Goal: Task Accomplishment & Management: Manage account settings

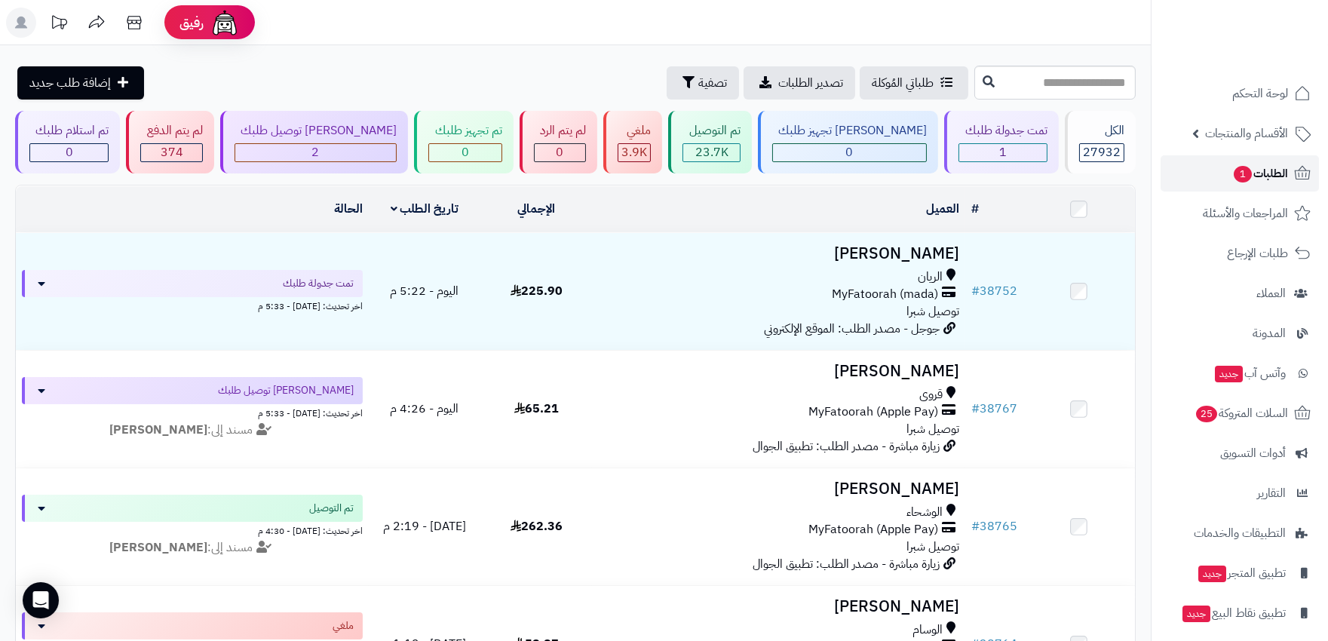
click at [1215, 179] on link "الطلبات 1" at bounding box center [1239, 173] width 158 height 36
click at [1283, 164] on span "الطلبات 1" at bounding box center [1260, 173] width 56 height 21
click at [1238, 168] on span "1" at bounding box center [1242, 174] width 18 height 17
click at [1252, 170] on link "الطلبات" at bounding box center [1239, 173] width 158 height 36
click at [1277, 176] on span "الطلبات" at bounding box center [1270, 173] width 35 height 21
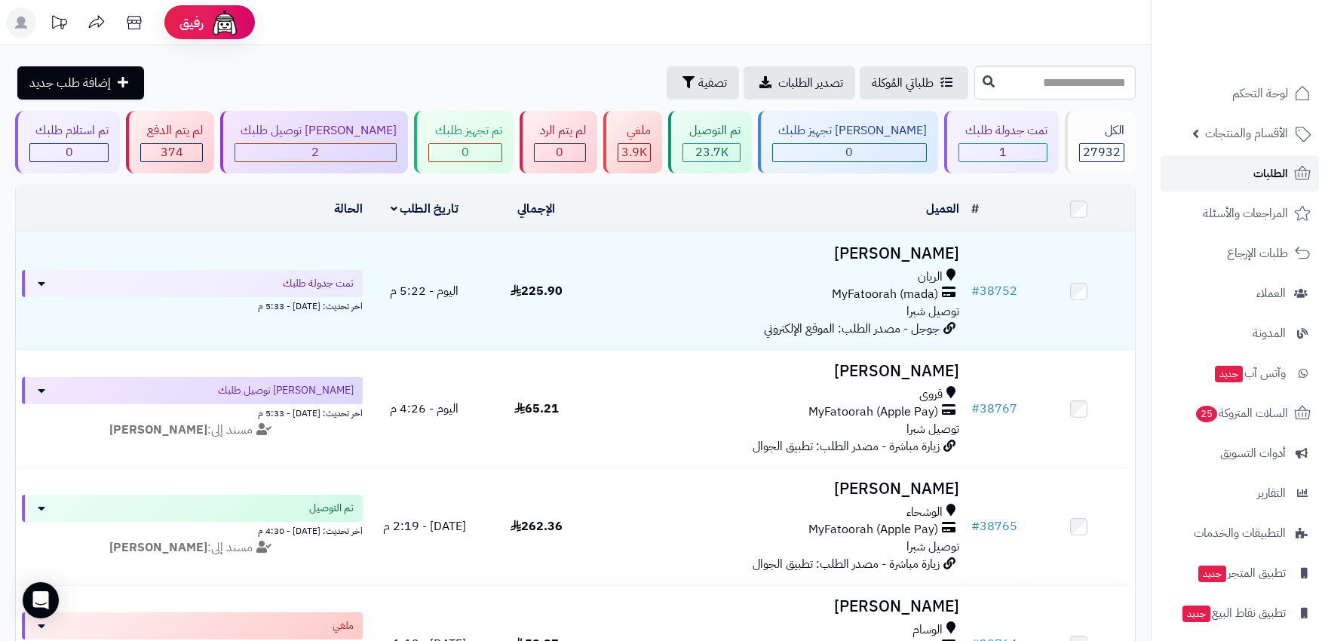
click at [1252, 169] on link "الطلبات" at bounding box center [1239, 173] width 158 height 36
